Goal: Find specific page/section: Find specific page/section

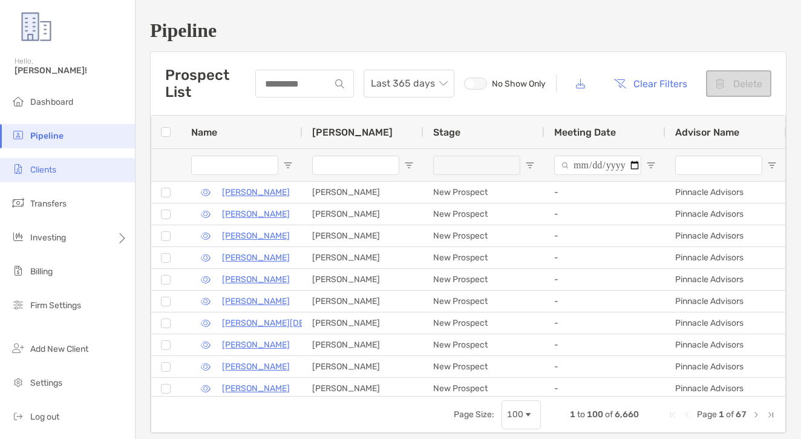
click at [41, 163] on li "Clients" at bounding box center [67, 170] width 135 height 24
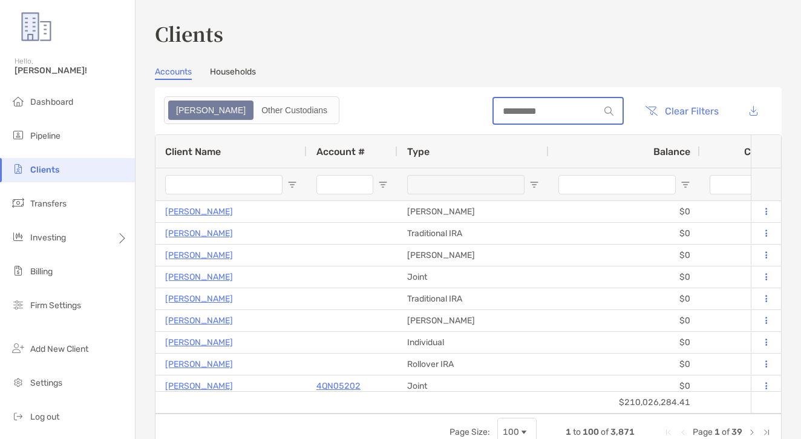
click at [535, 111] on input at bounding box center [547, 111] width 106 height 10
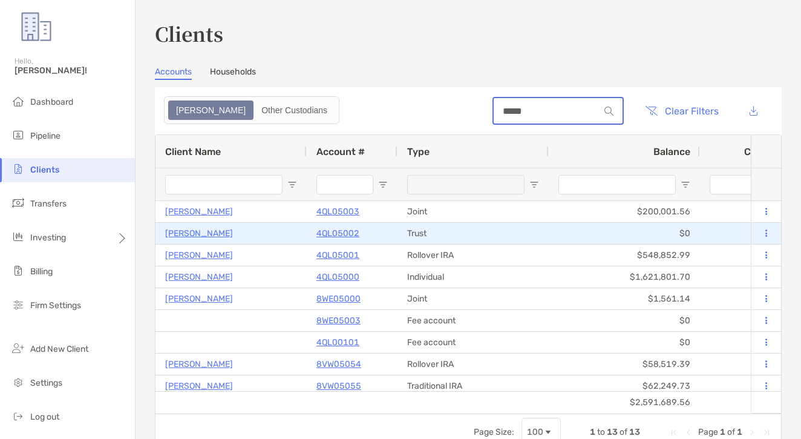
type input "*****"
click at [338, 231] on p "4QL05002" at bounding box center [337, 233] width 43 height 15
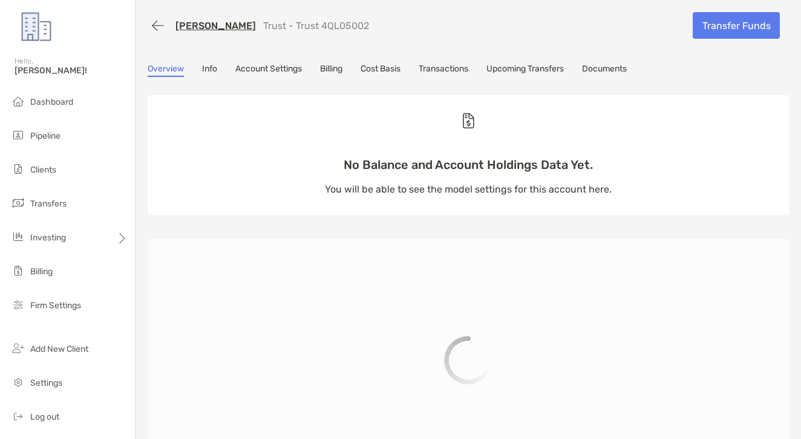
click at [444, 71] on link "Transactions" at bounding box center [444, 70] width 50 height 13
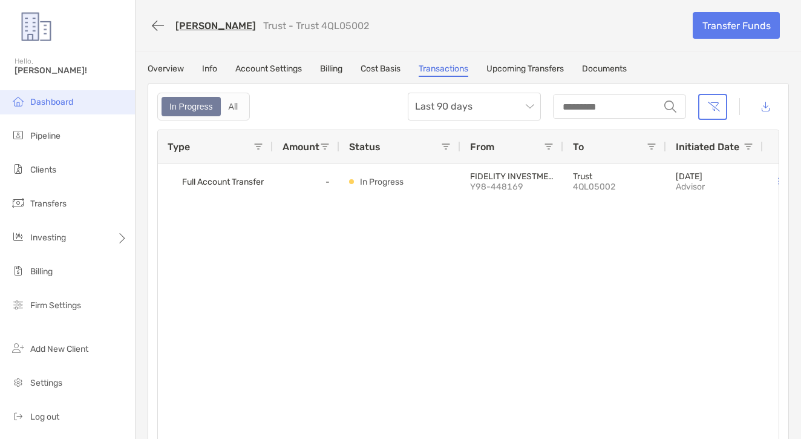
click at [90, 105] on li "Dashboard" at bounding box center [67, 102] width 135 height 24
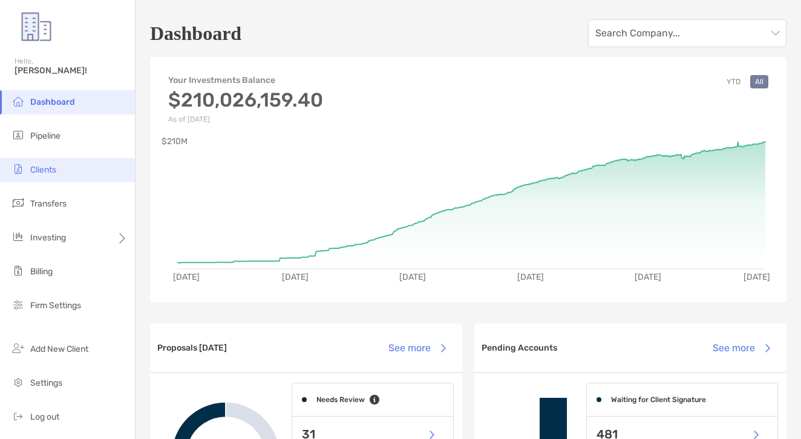
click at [69, 180] on li "Clients" at bounding box center [67, 170] width 135 height 24
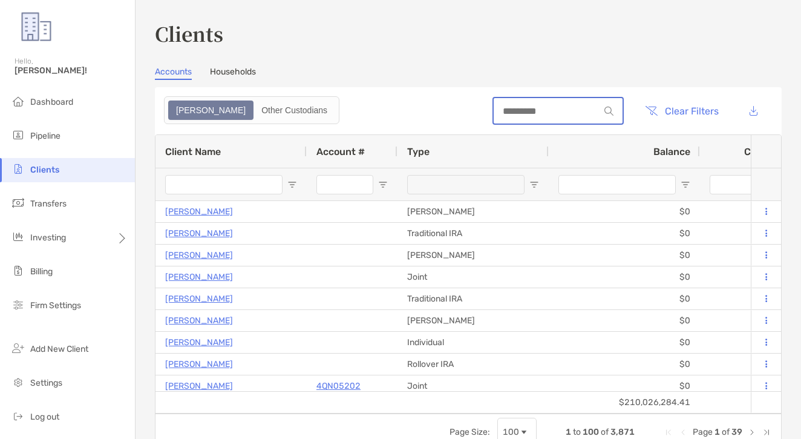
click at [568, 113] on input at bounding box center [547, 111] width 106 height 10
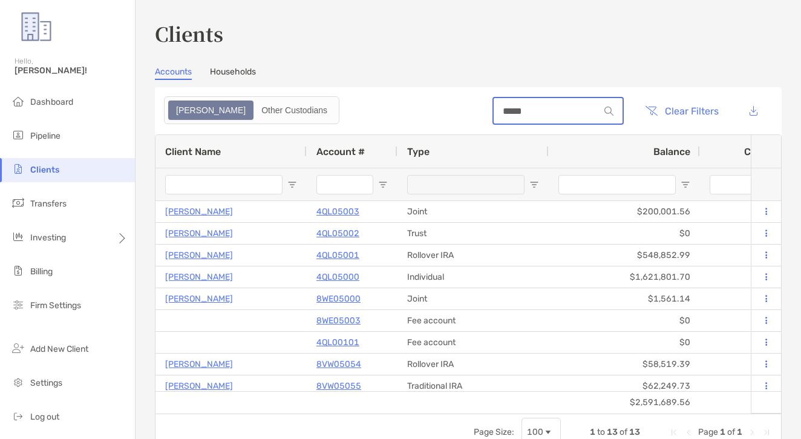
type input "*****"
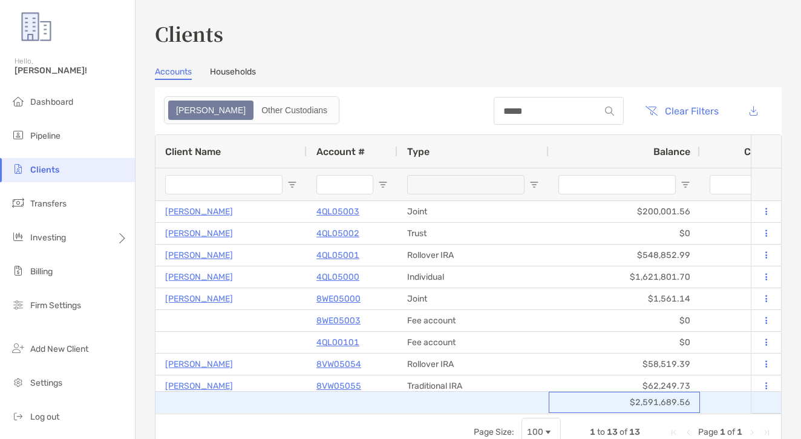
drag, startPoint x: 660, startPoint y: 398, endPoint x: 641, endPoint y: 397, distance: 18.8
click at [641, 397] on div "$2,591,689.56" at bounding box center [624, 401] width 151 height 21
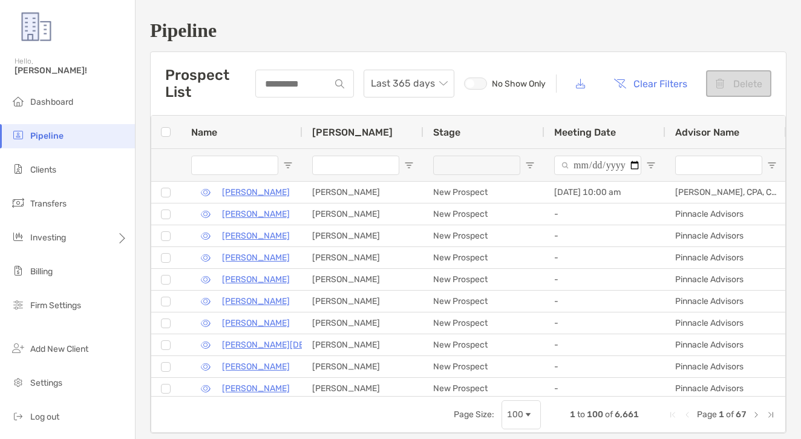
drag, startPoint x: 251, startPoint y: 85, endPoint x: 299, endPoint y: 86, distance: 48.4
click at [251, 85] on h3 "Prospect List" at bounding box center [210, 84] width 90 height 34
click at [299, 86] on input at bounding box center [294, 84] width 74 height 10
click at [62, 157] on ul "Dashboard Pipeline Clients Transfers Investing Billing Firm Settings" at bounding box center [67, 208] width 135 height 237
click at [59, 168] on li "Clients" at bounding box center [67, 170] width 135 height 24
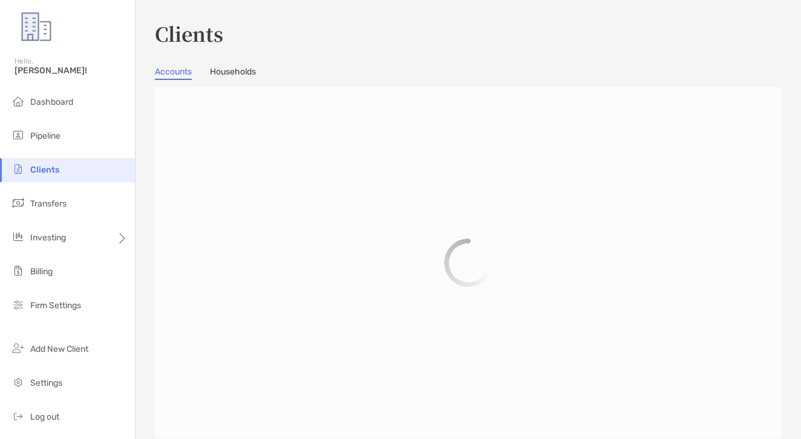
scroll to position [1, 0]
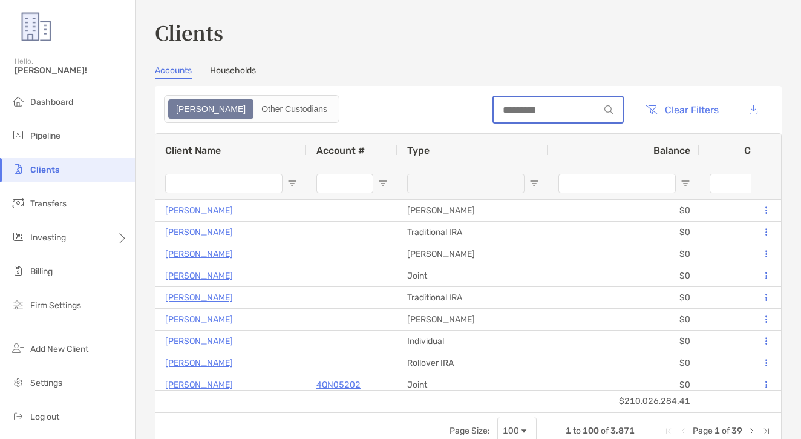
click at [494, 110] on input at bounding box center [547, 110] width 106 height 10
click at [494, 112] on input at bounding box center [547, 110] width 106 height 10
type input "*"
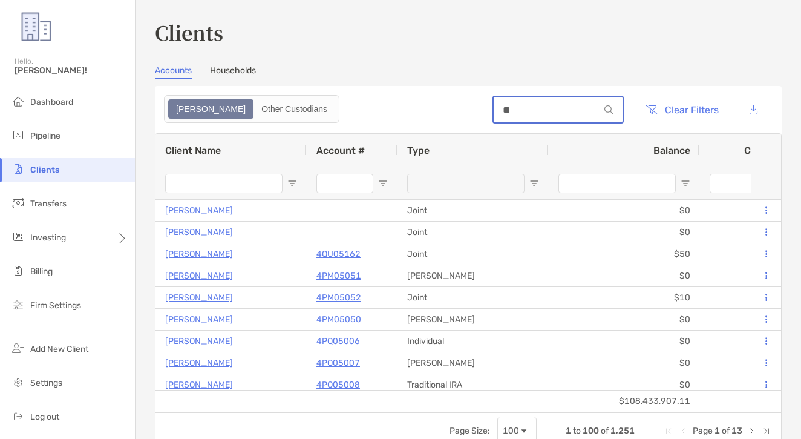
type input "*"
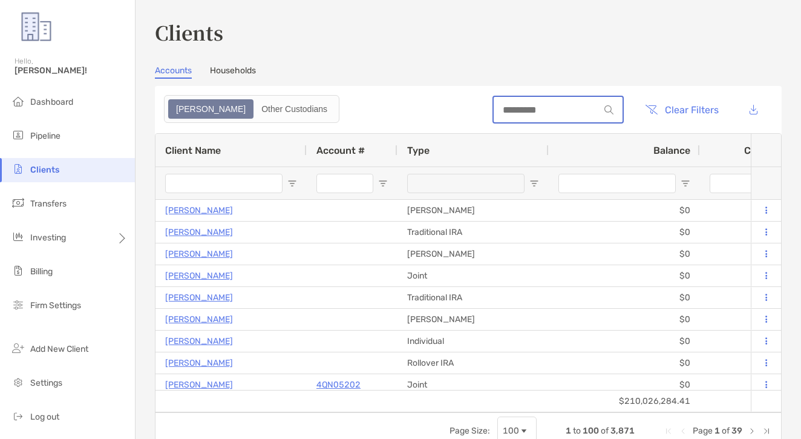
click at [494, 113] on input at bounding box center [547, 110] width 106 height 10
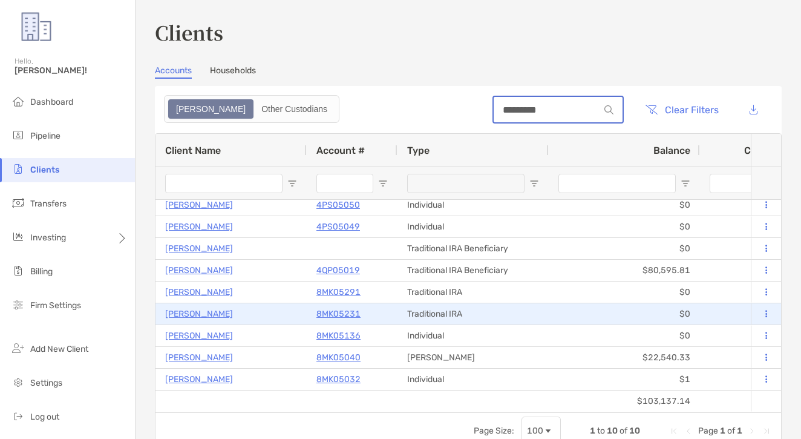
scroll to position [5, 0]
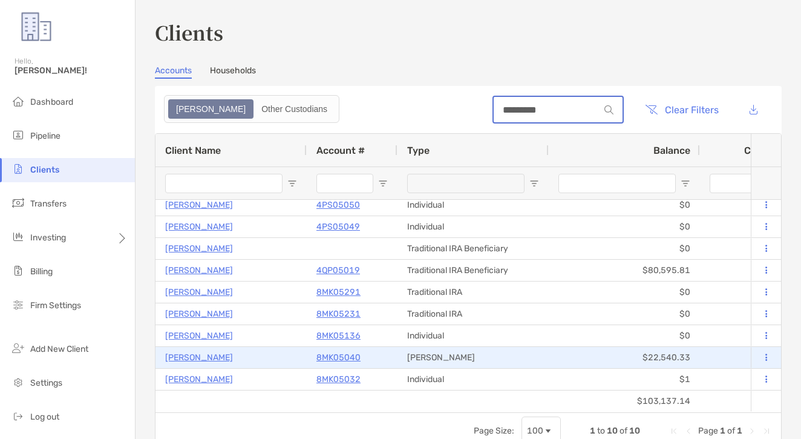
type input "*********"
click at [356, 353] on p "8MK05040" at bounding box center [338, 357] width 44 height 15
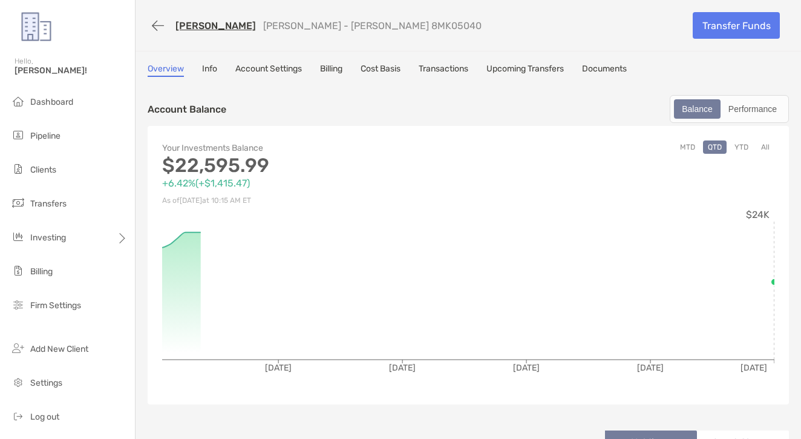
click at [441, 76] on link "Transactions" at bounding box center [444, 70] width 50 height 13
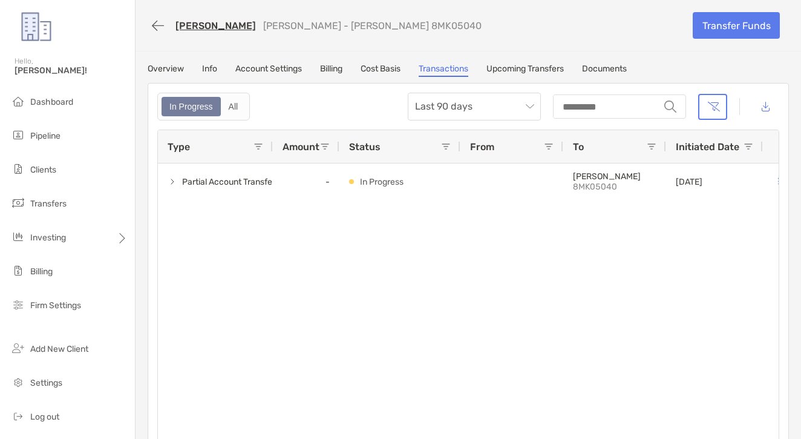
click at [211, 116] on label "In Progress" at bounding box center [191, 106] width 59 height 19
click at [220, 113] on div "In Progress" at bounding box center [191, 106] width 57 height 17
click at [219, 112] on div "In Progress" at bounding box center [191, 106] width 57 height 17
click at [235, 111] on div "All" at bounding box center [233, 106] width 23 height 17
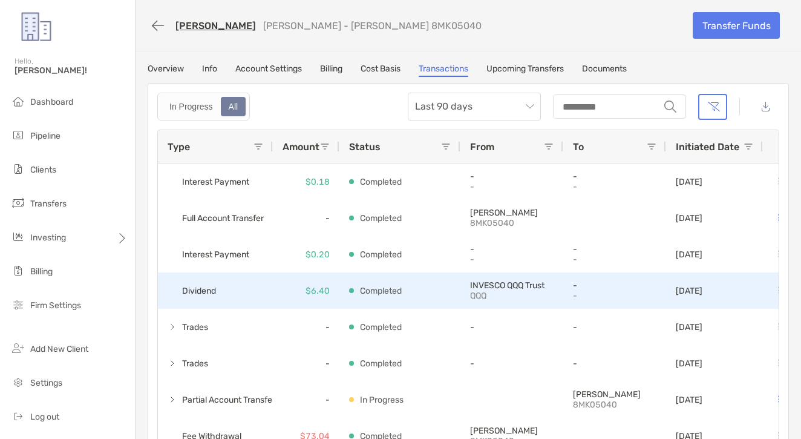
click at [384, 294] on p "Completed" at bounding box center [381, 290] width 42 height 15
click at [349, 285] on div "Completed" at bounding box center [375, 290] width 53 height 15
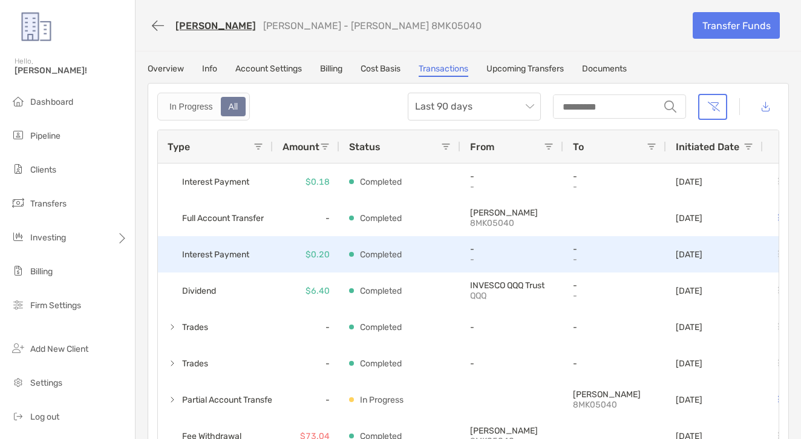
click at [281, 283] on div "$6.40" at bounding box center [306, 290] width 67 height 36
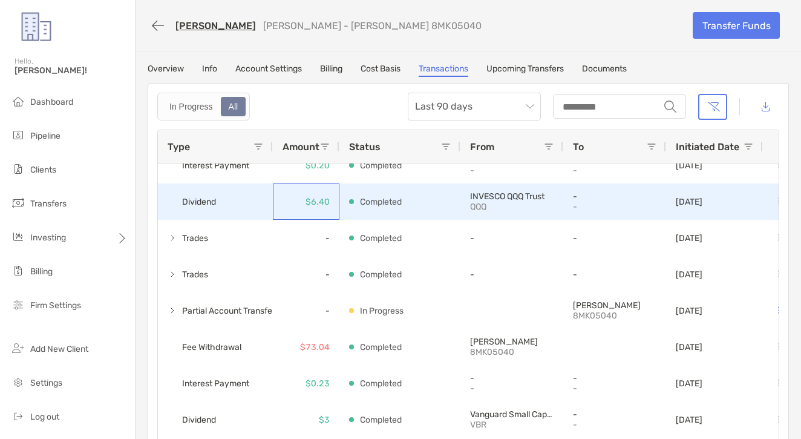
scroll to position [91, 0]
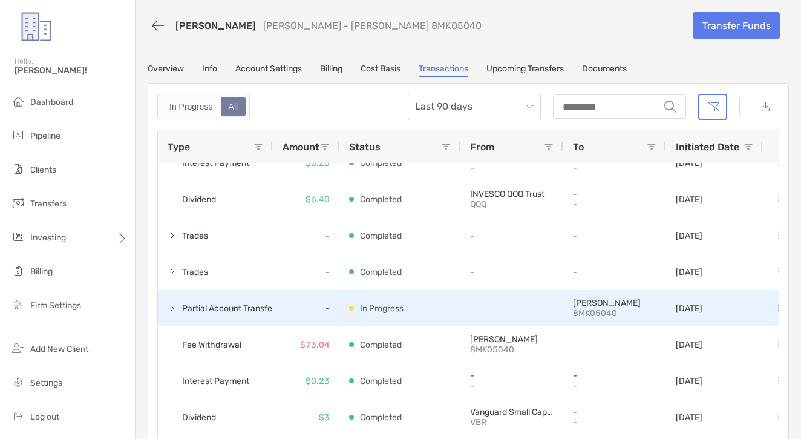
click at [181, 308] on span "Partial Account Transfer" at bounding box center [223, 308] width 110 height 20
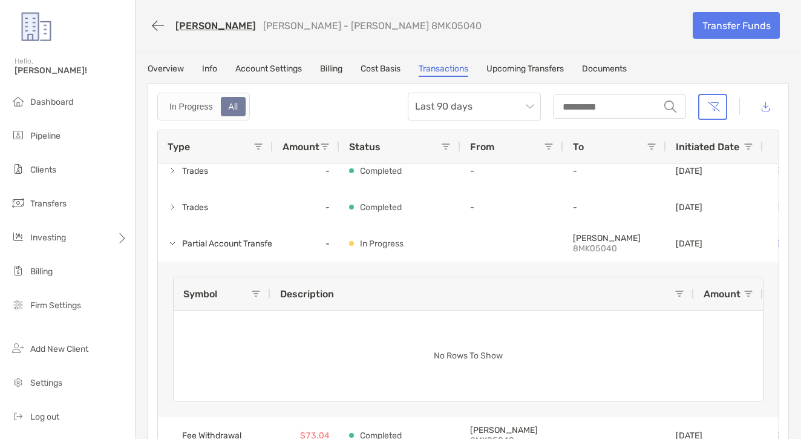
scroll to position [157, 0]
click at [177, 307] on div "No Rows To Show" at bounding box center [468, 339] width 589 height 124
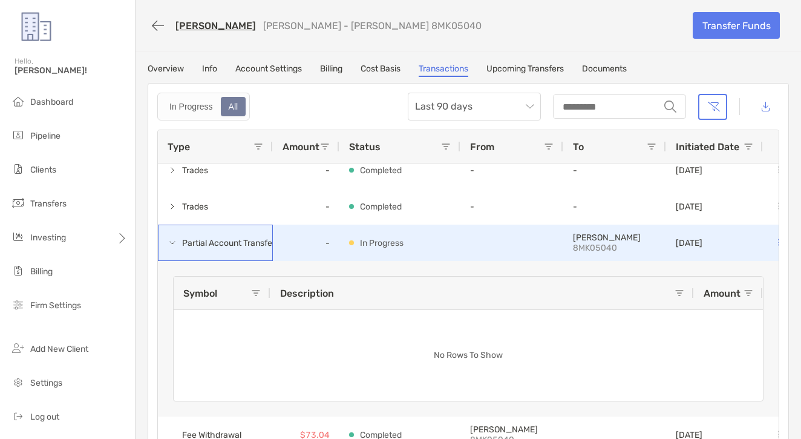
click at [168, 244] on span at bounding box center [173, 243] width 10 height 10
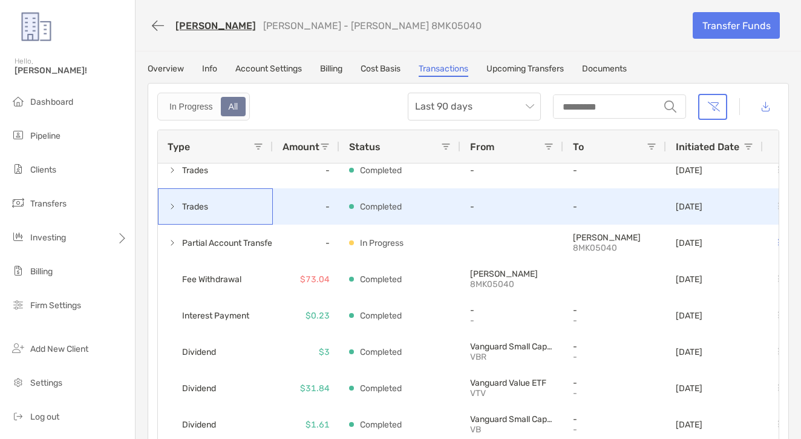
click at [176, 203] on span at bounding box center [173, 206] width 10 height 10
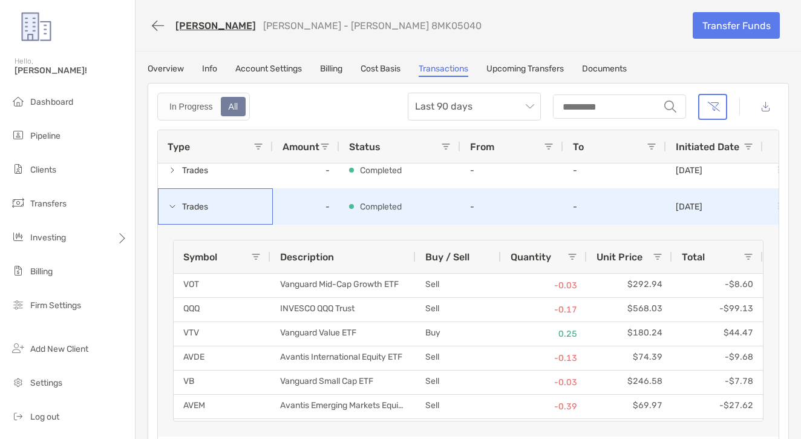
click at [176, 203] on span at bounding box center [173, 206] width 10 height 10
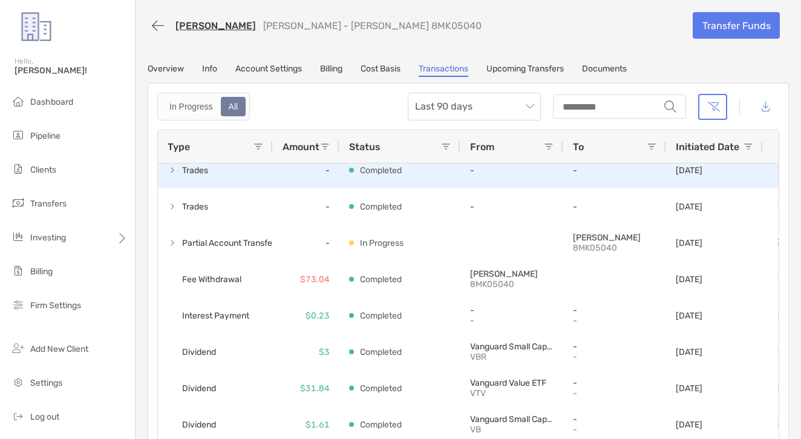
scroll to position [145, 0]
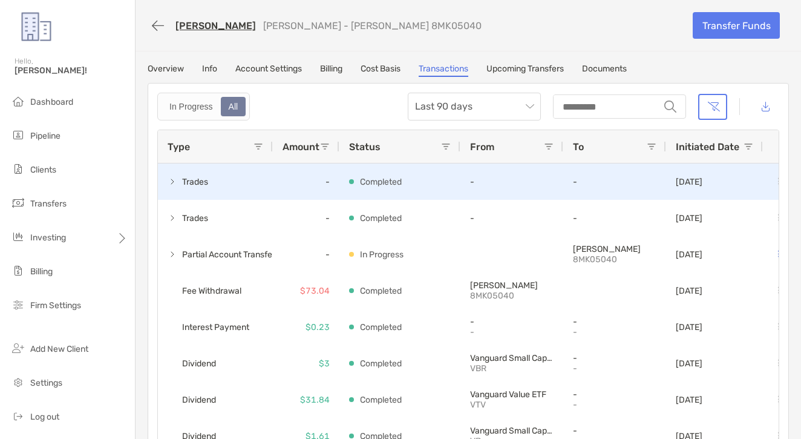
click at [175, 168] on div "Trades" at bounding box center [215, 181] width 115 height 36
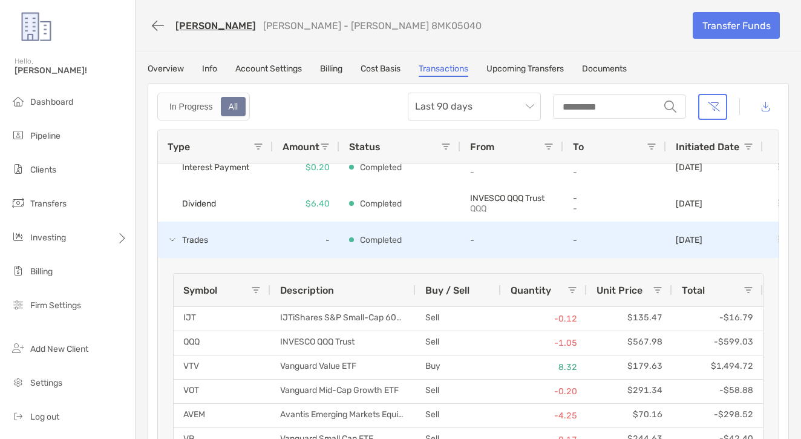
scroll to position [0, 1]
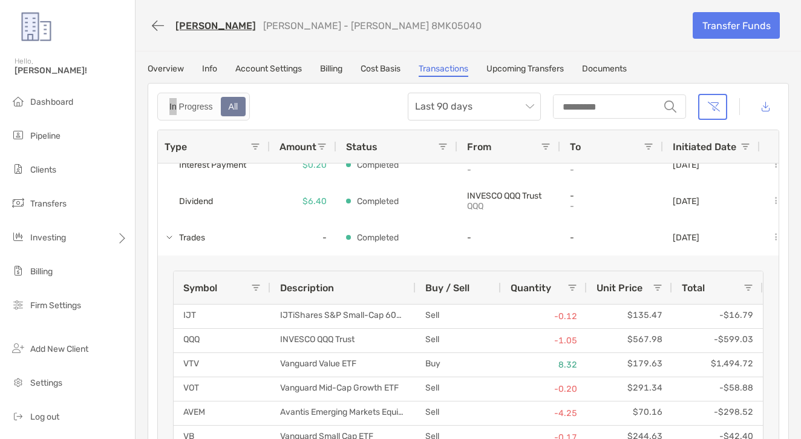
click at [183, 97] on label "In Progress" at bounding box center [191, 106] width 59 height 19
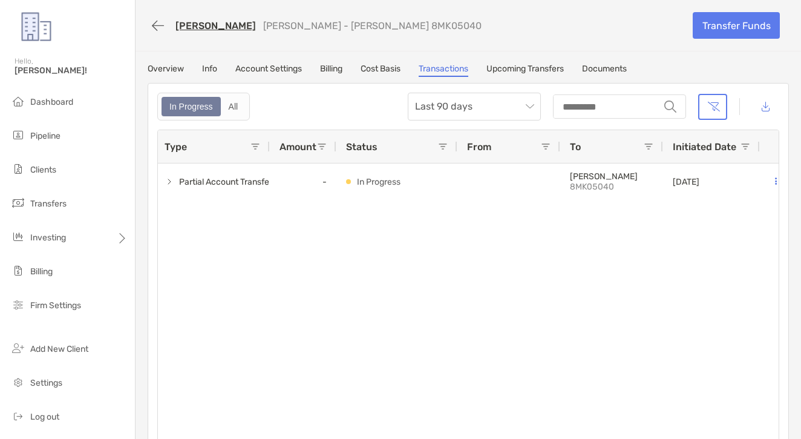
click at [235, 103] on div "All" at bounding box center [233, 106] width 23 height 17
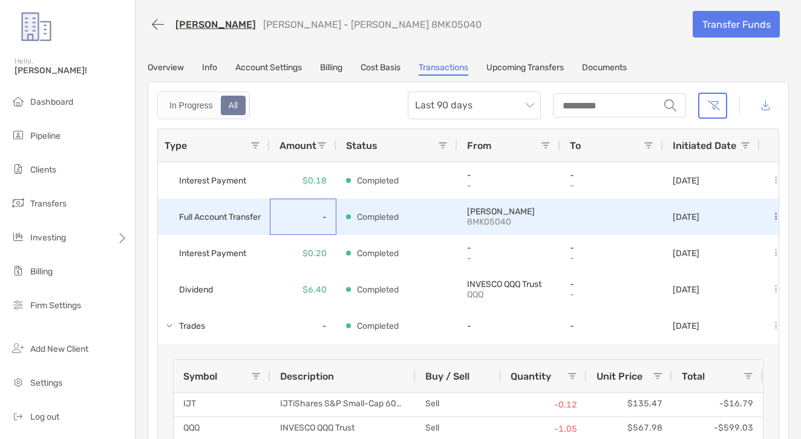
click at [281, 202] on div "-" at bounding box center [303, 216] width 67 height 36
click at [281, 203] on div "-" at bounding box center [303, 216] width 67 height 36
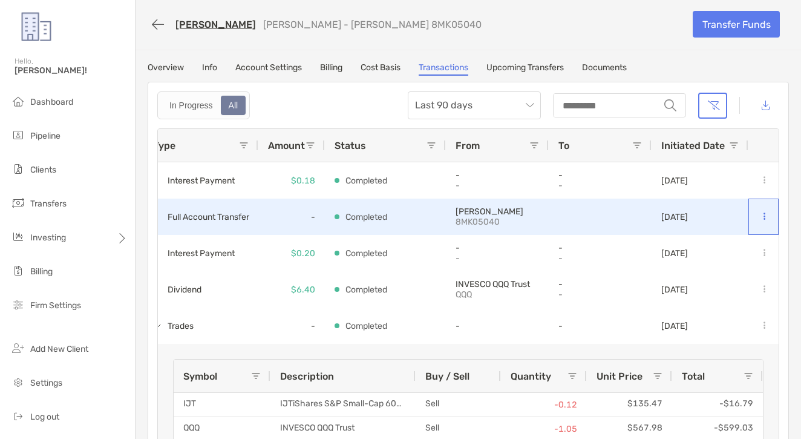
click at [765, 215] on icon at bounding box center [765, 216] width 2 height 8
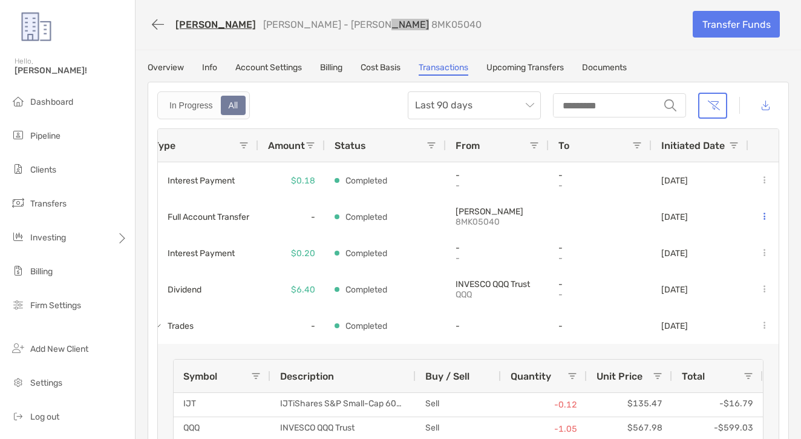
drag, startPoint x: 175, startPoint y: 172, endPoint x: 361, endPoint y: 22, distance: 237.9
click at [361, 22] on div "[PERSON_NAME] [PERSON_NAME] - [PERSON_NAME] 8MK05040" at bounding box center [416, 24] width 536 height 22
click at [397, 23] on p "[PERSON_NAME] - [PERSON_NAME] 8MK05040" at bounding box center [372, 24] width 218 height 11
click at [356, 23] on p "[PERSON_NAME] - [PERSON_NAME] 8MK05040" at bounding box center [372, 24] width 218 height 11
